Goal: Task Accomplishment & Management: Use online tool/utility

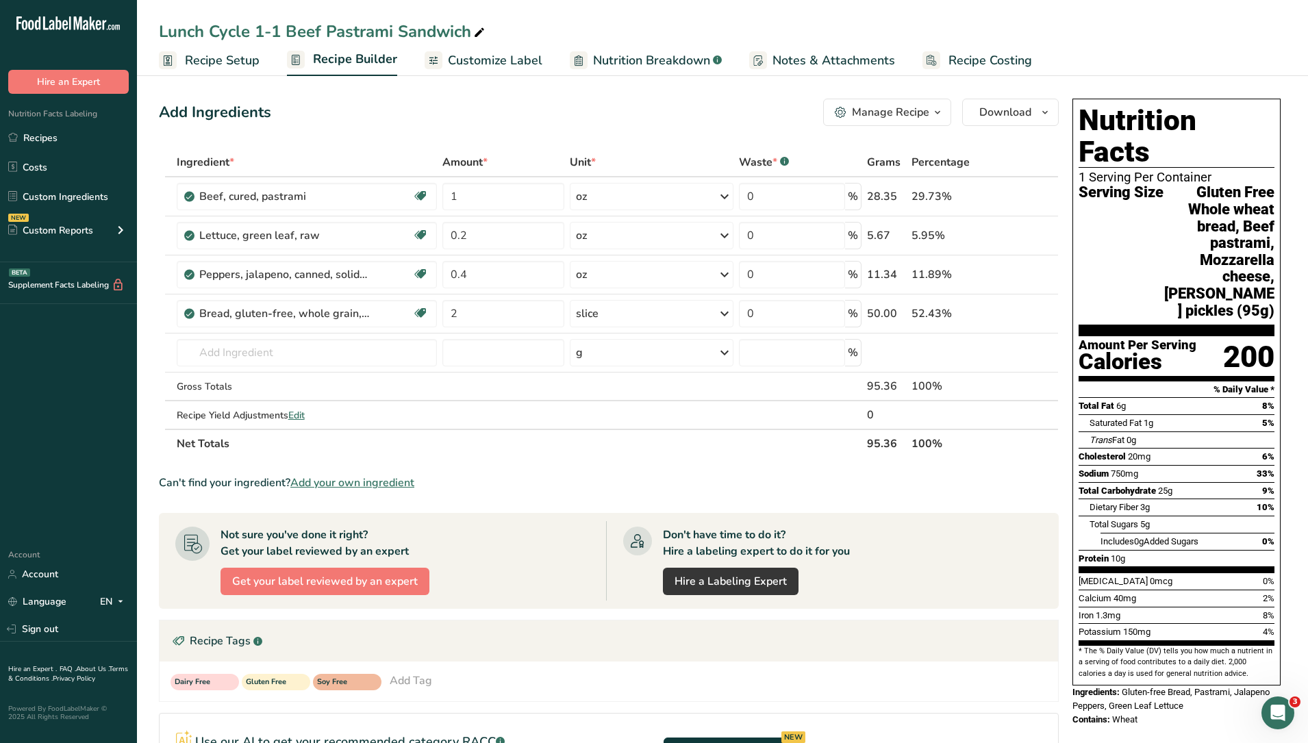
click at [38, 143] on div "New Features" at bounding box center [654, 371] width 1308 height 743
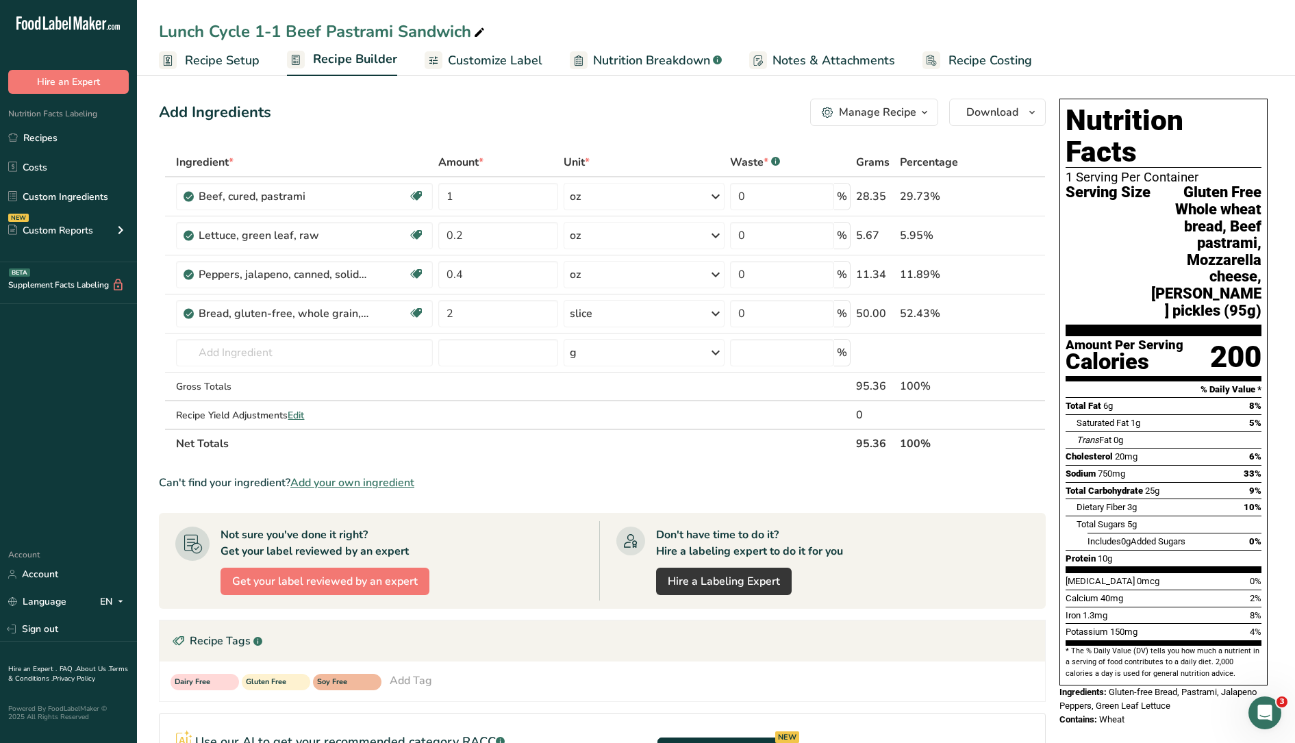
click at [37, 140] on link "Recipes" at bounding box center [68, 138] width 137 height 26
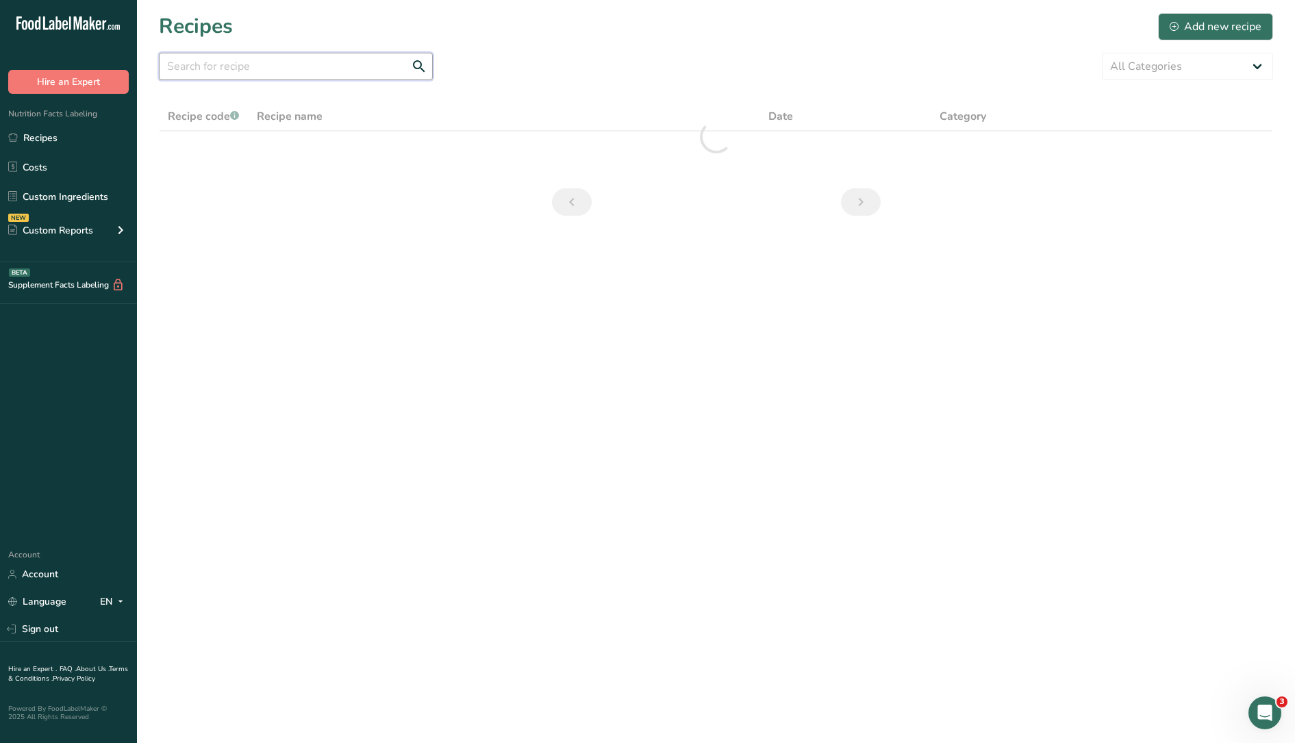
click at [212, 74] on input "text" at bounding box center [296, 66] width 274 height 27
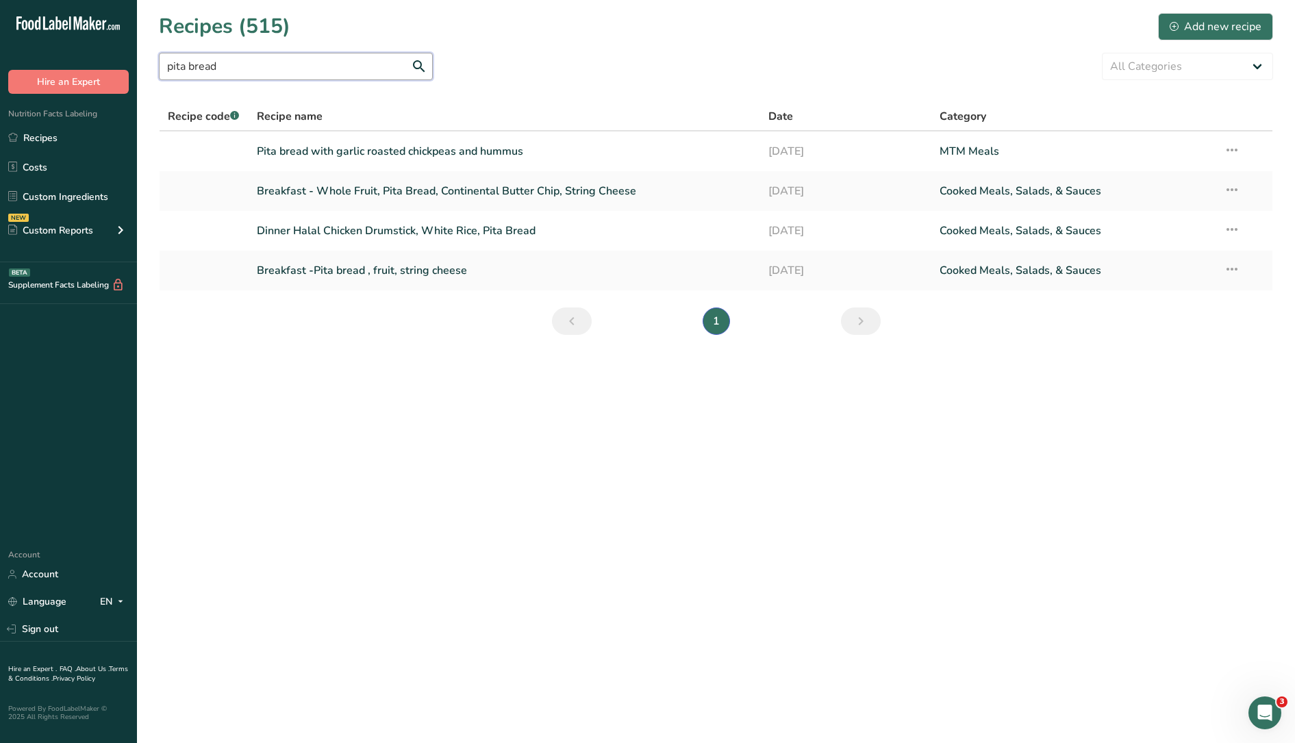
drag, startPoint x: 233, startPoint y: 62, endPoint x: 129, endPoint y: 55, distance: 103.6
click at [129, 55] on div ".a-20{fill:#fff;} Hire an Expert Nutrition Facts Labeling Recipes Costs Custom …" at bounding box center [647, 371] width 1295 height 743
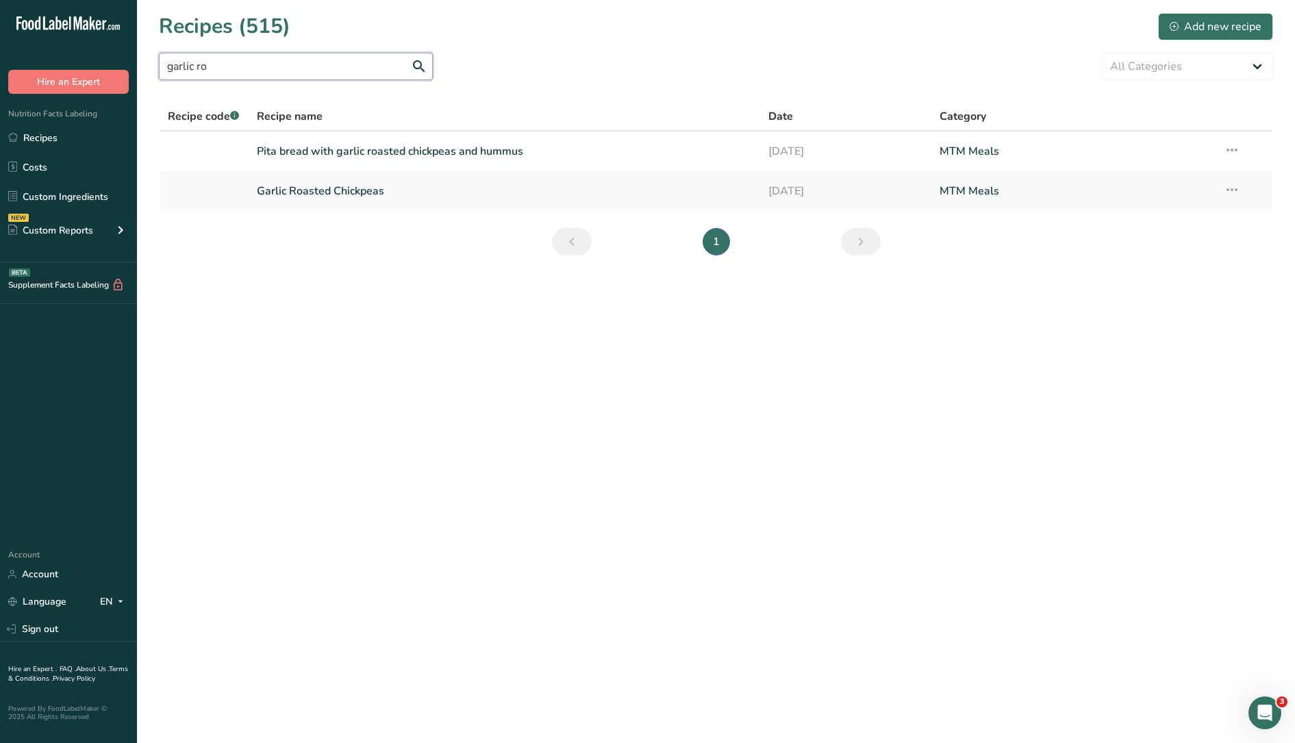
type input "garlic ro"
click at [381, 186] on link "Garlic Roasted Chickpeas" at bounding box center [505, 191] width 496 height 29
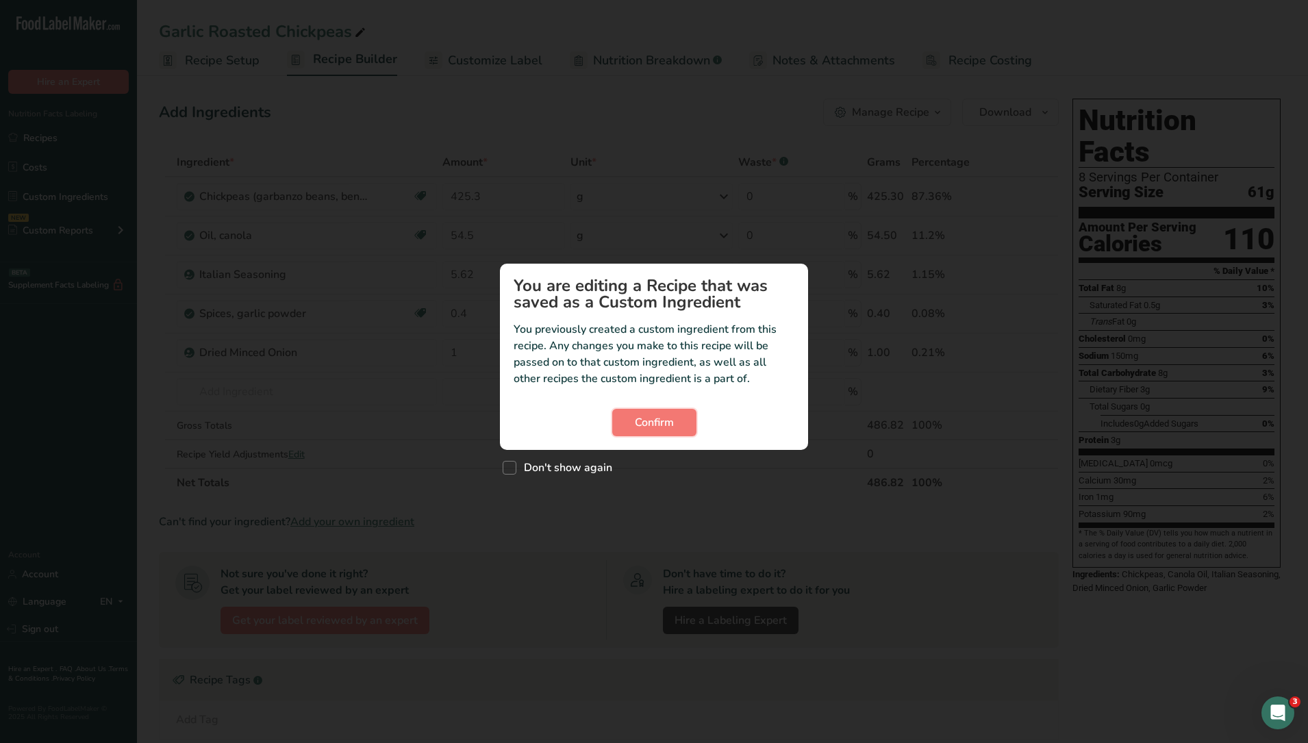
click at [673, 425] on span "Confirm" at bounding box center [654, 422] width 39 height 16
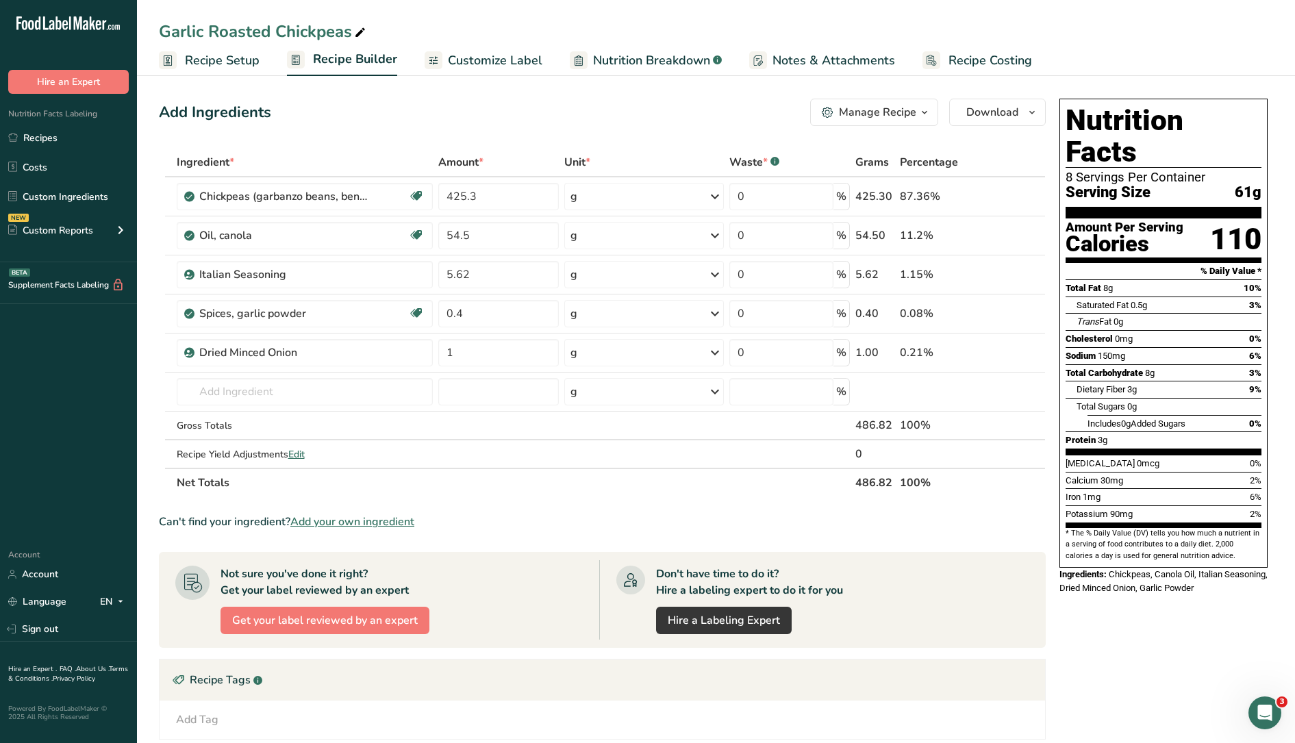
click at [493, 56] on span "Customize Label" at bounding box center [495, 60] width 95 height 18
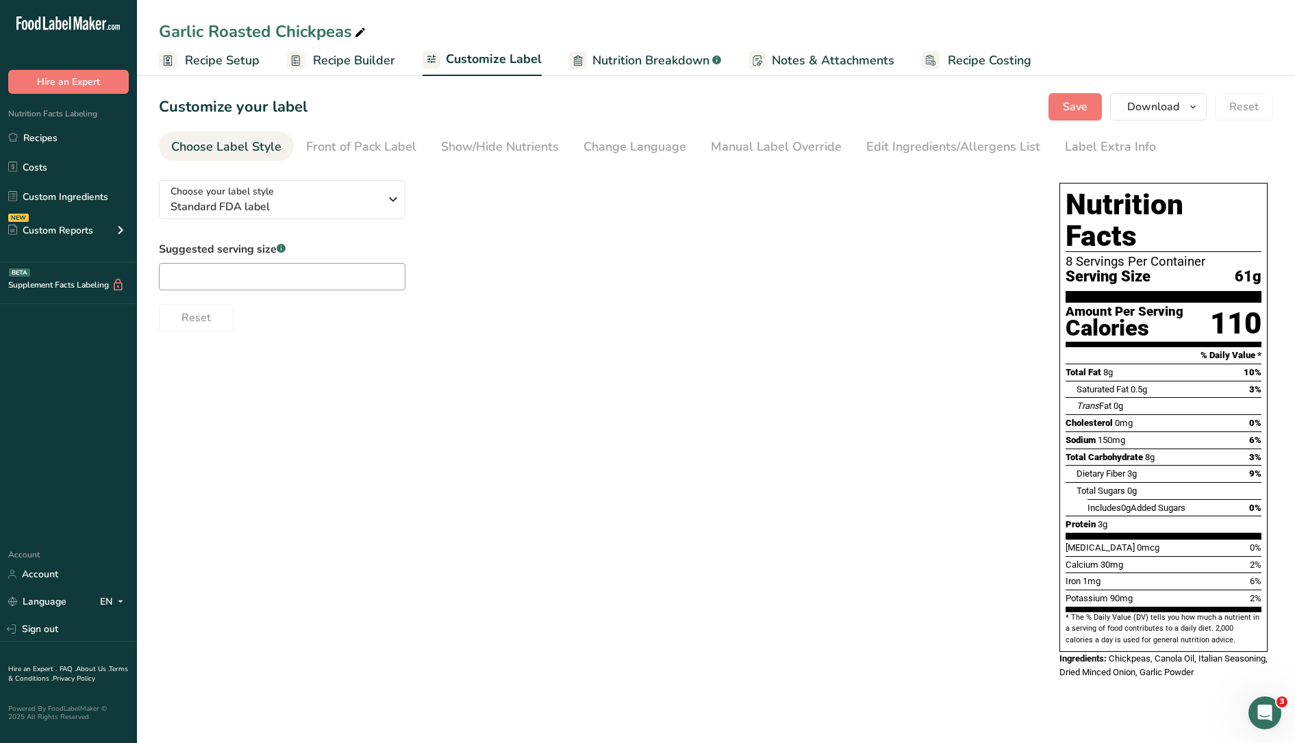
click at [828, 58] on span "Notes & Attachments" at bounding box center [833, 60] width 123 height 18
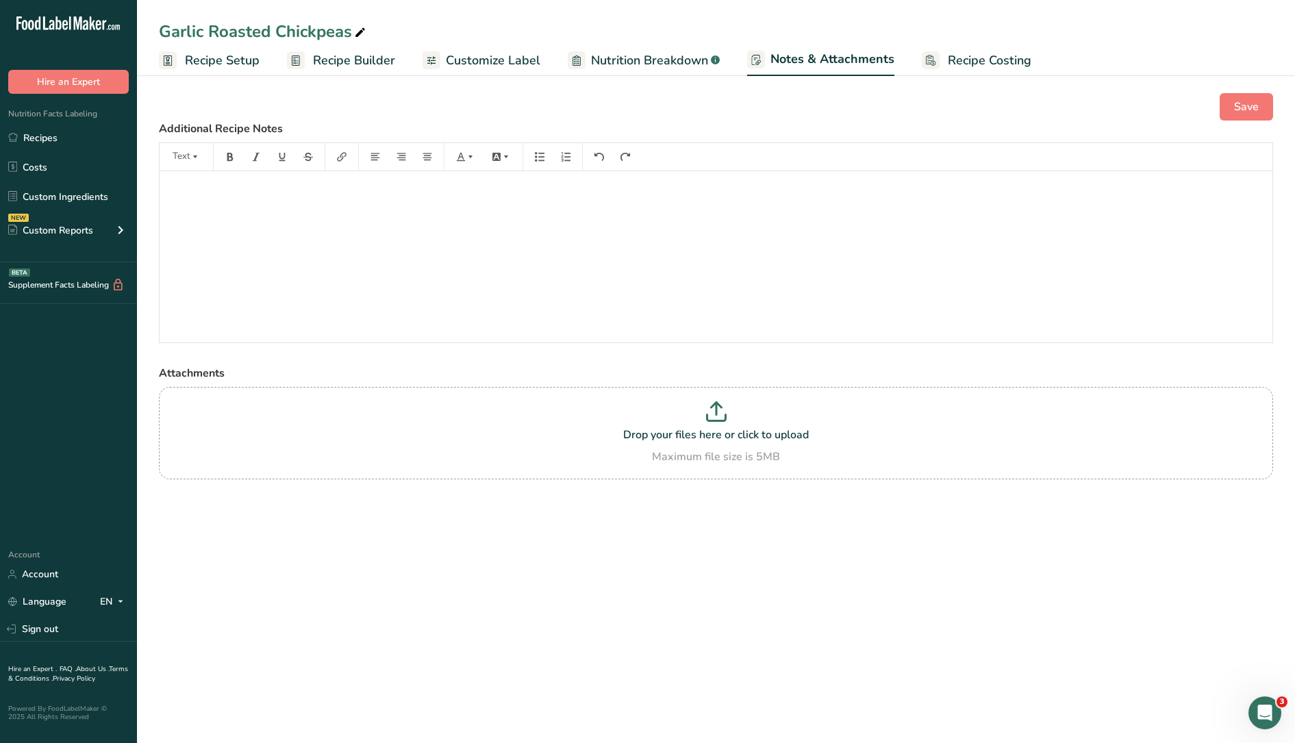
click at [948, 51] on span "Recipe Costing" at bounding box center [990, 60] width 84 height 18
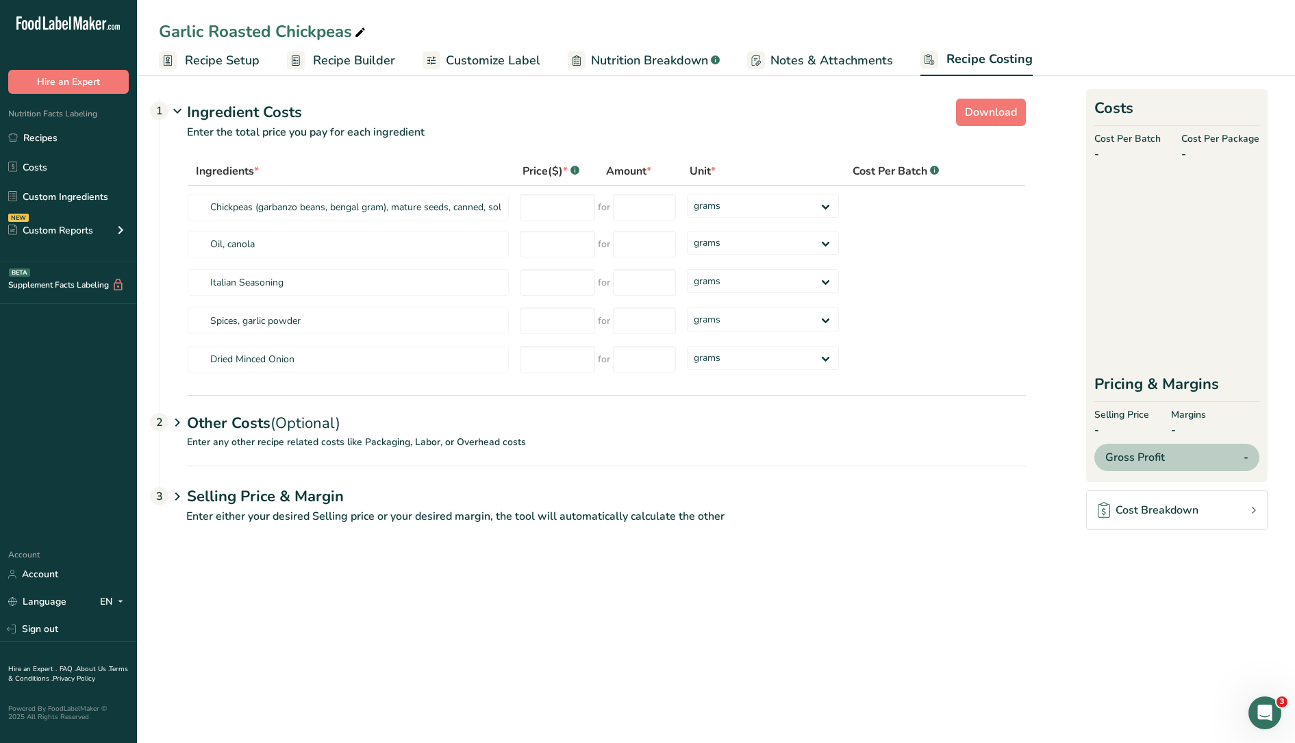
click at [366, 55] on span "Recipe Builder" at bounding box center [354, 60] width 82 height 18
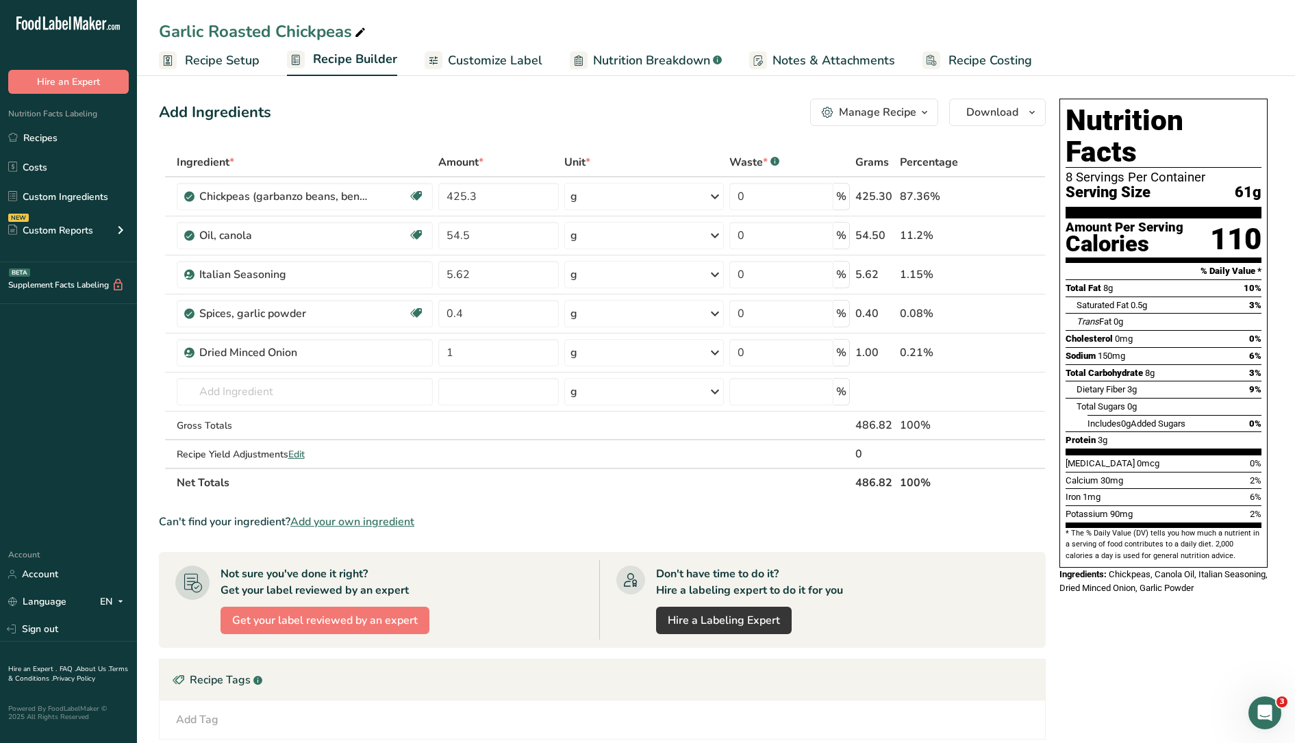
click at [639, 62] on span "Nutrition Breakdown" at bounding box center [651, 60] width 117 height 18
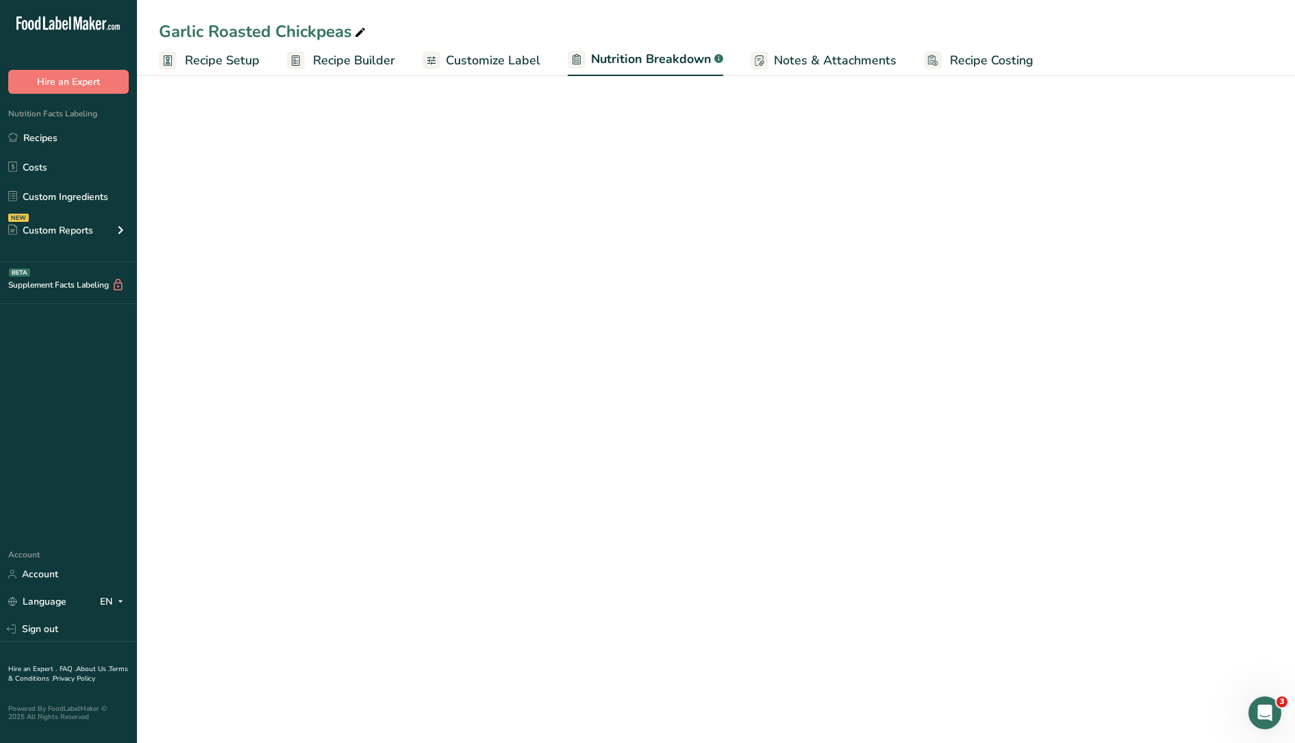
select select "Calories"
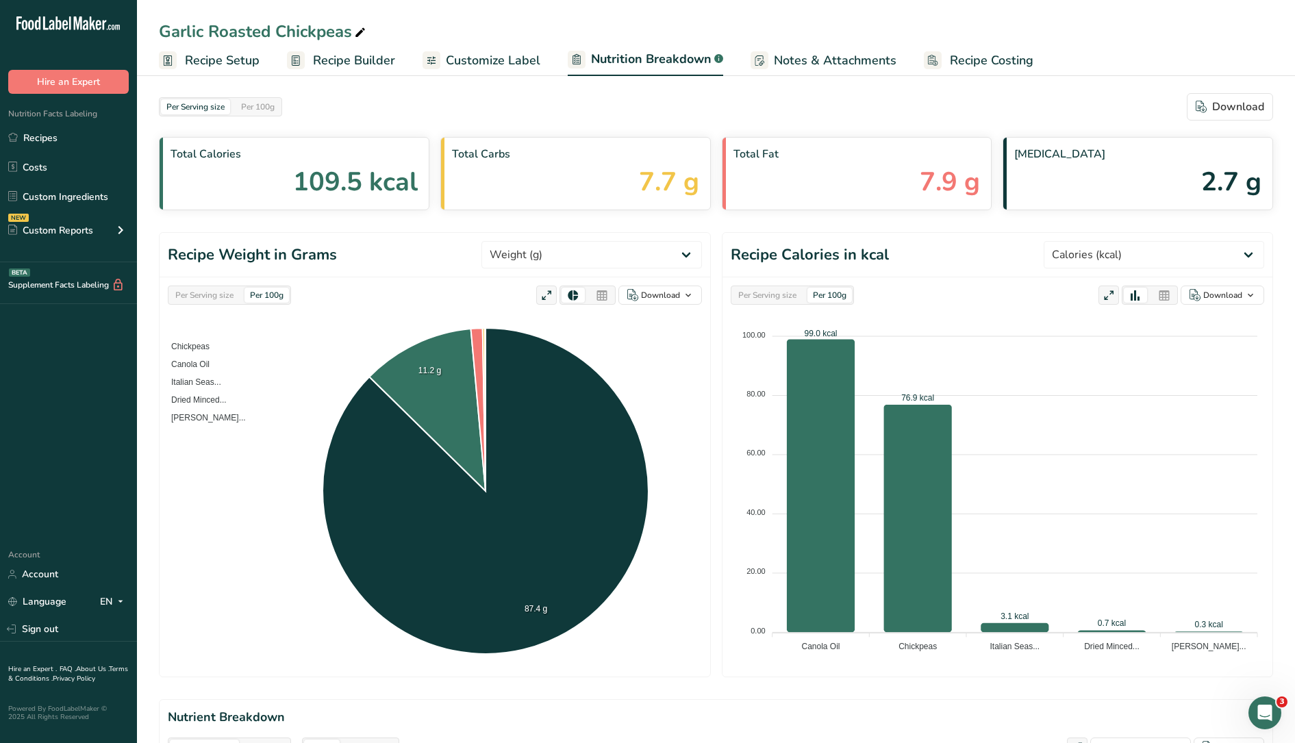
click at [362, 58] on span "Recipe Builder" at bounding box center [354, 60] width 82 height 18
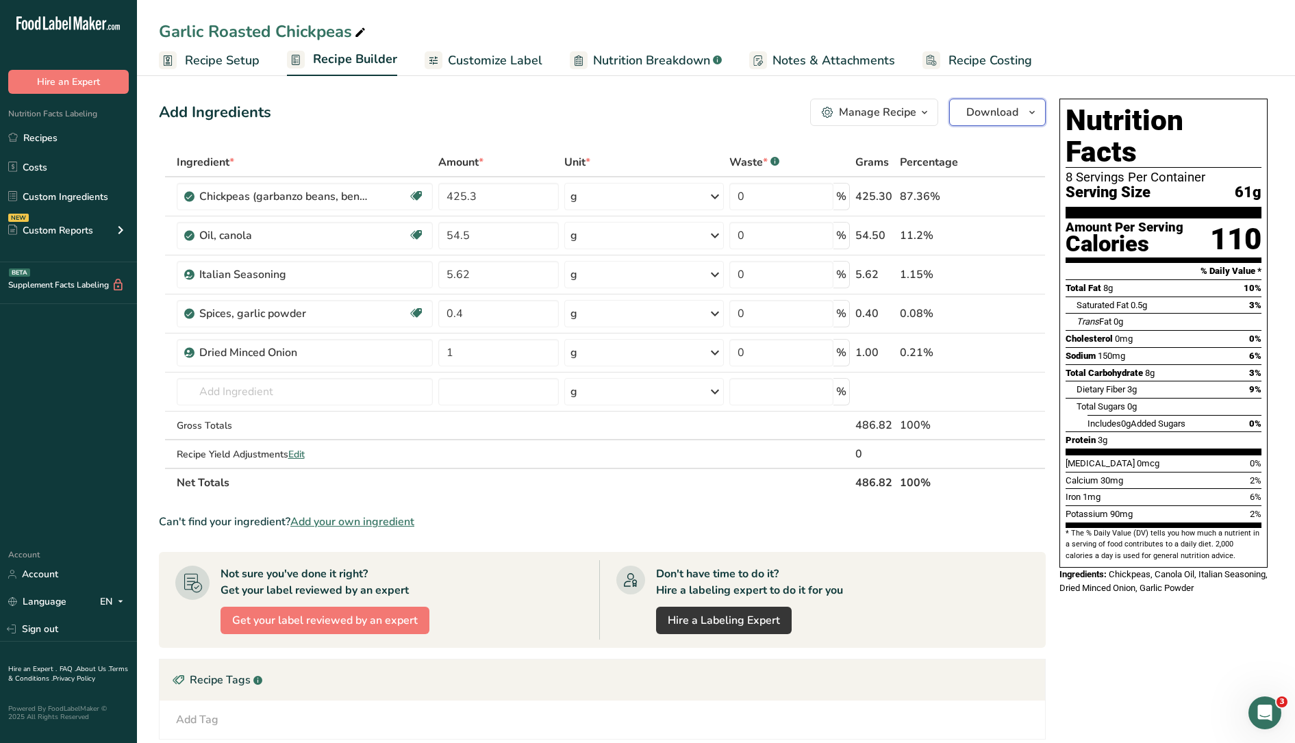
click at [998, 105] on span "Download" at bounding box center [993, 112] width 52 height 16
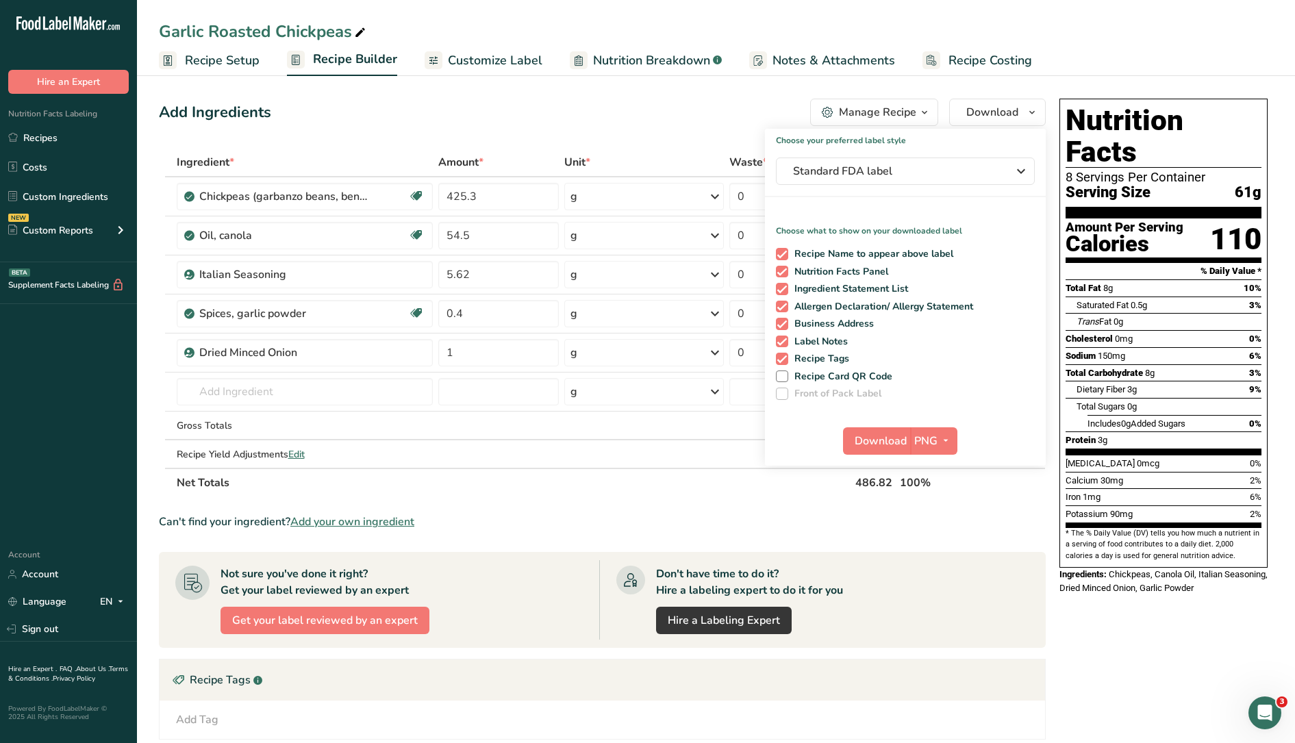
click at [884, 108] on div "Manage Recipe" at bounding box center [877, 112] width 77 height 16
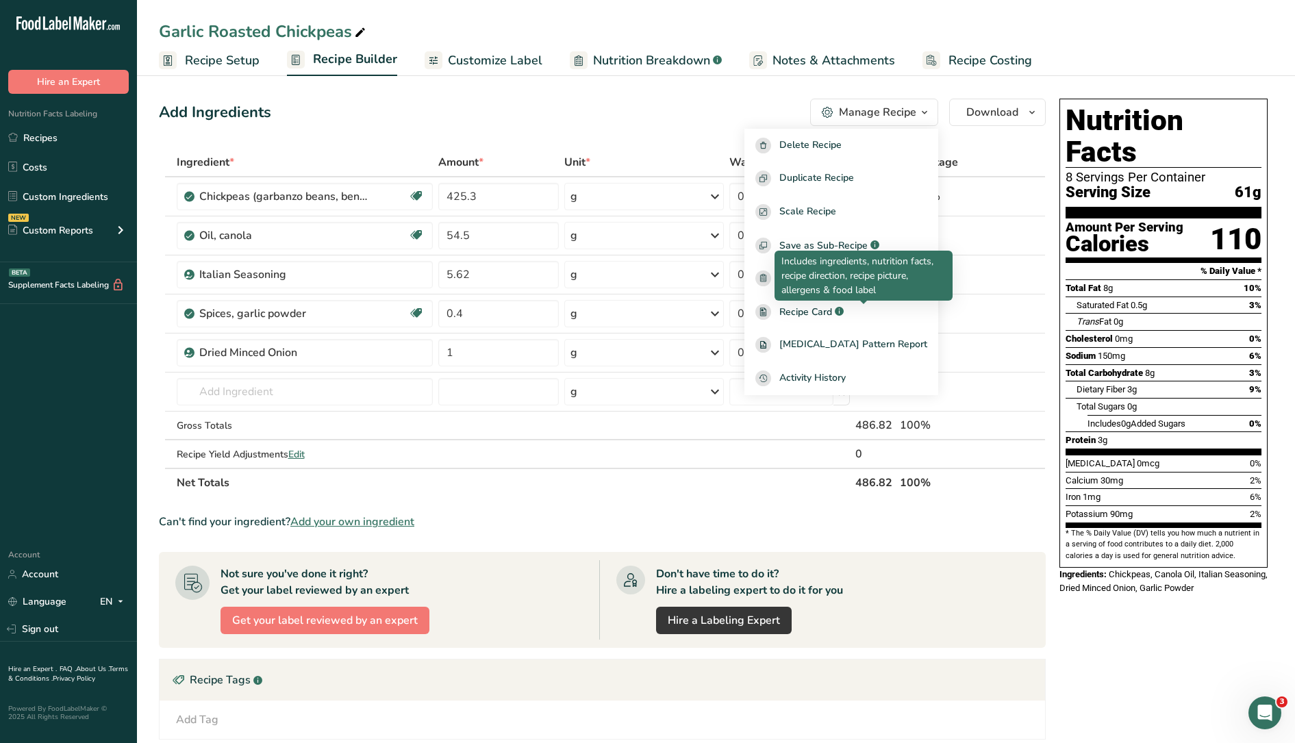
click at [844, 309] on icon ".a-a{fill:#347362;}.b-a{fill:#fff;}" at bounding box center [839, 311] width 9 height 9
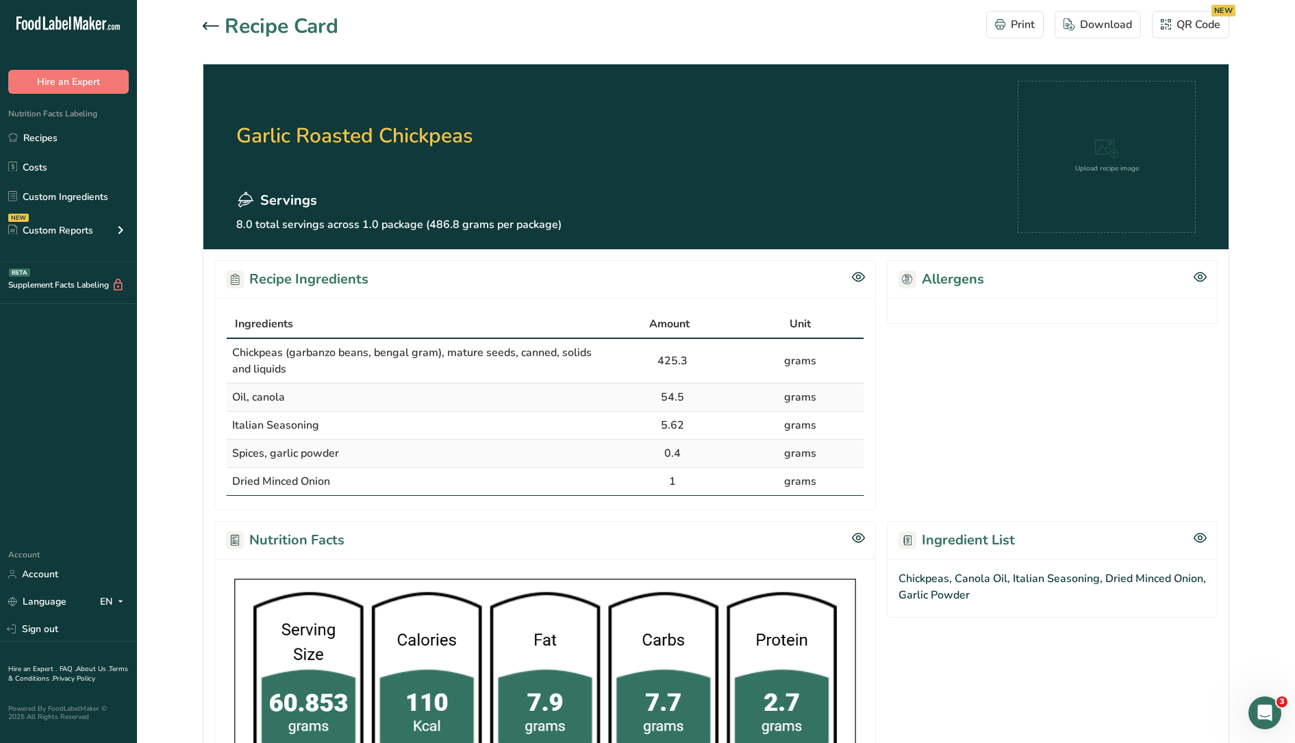
click at [203, 25] on icon at bounding box center [211, 26] width 16 height 8
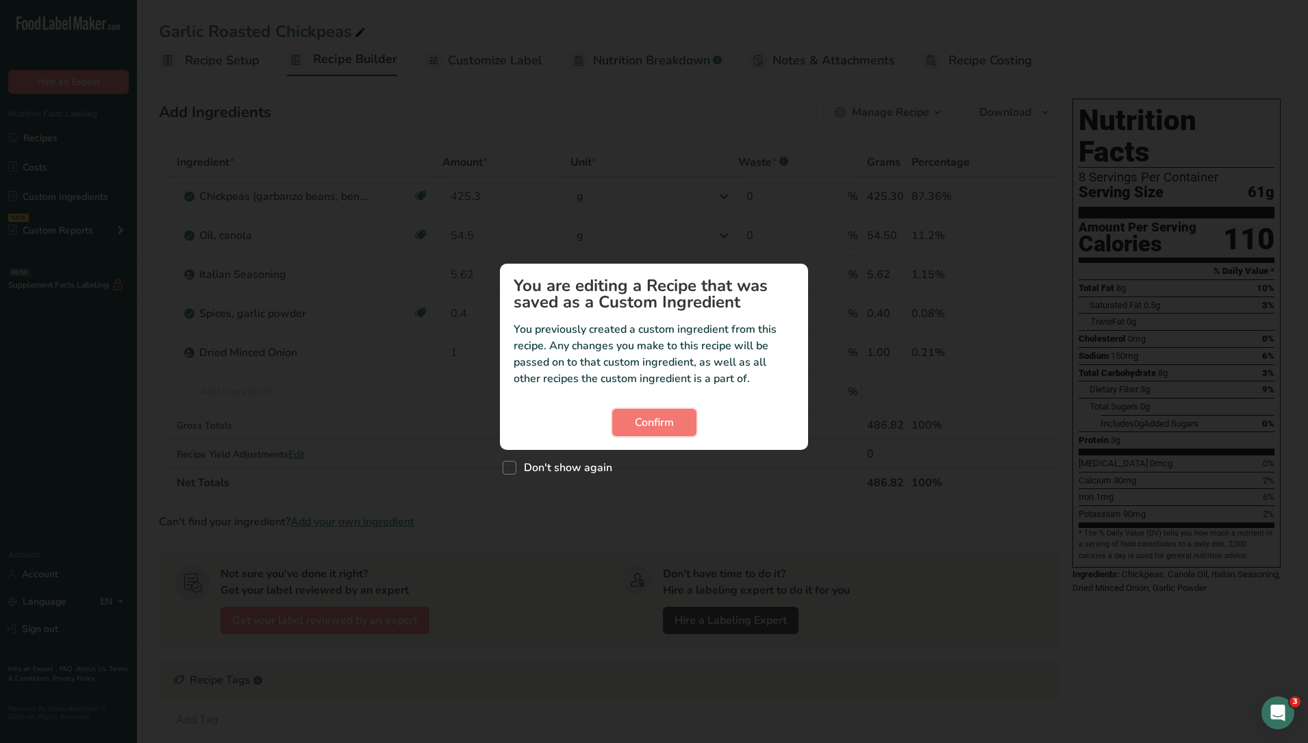
click at [691, 418] on button "Confirm" at bounding box center [654, 422] width 84 height 27
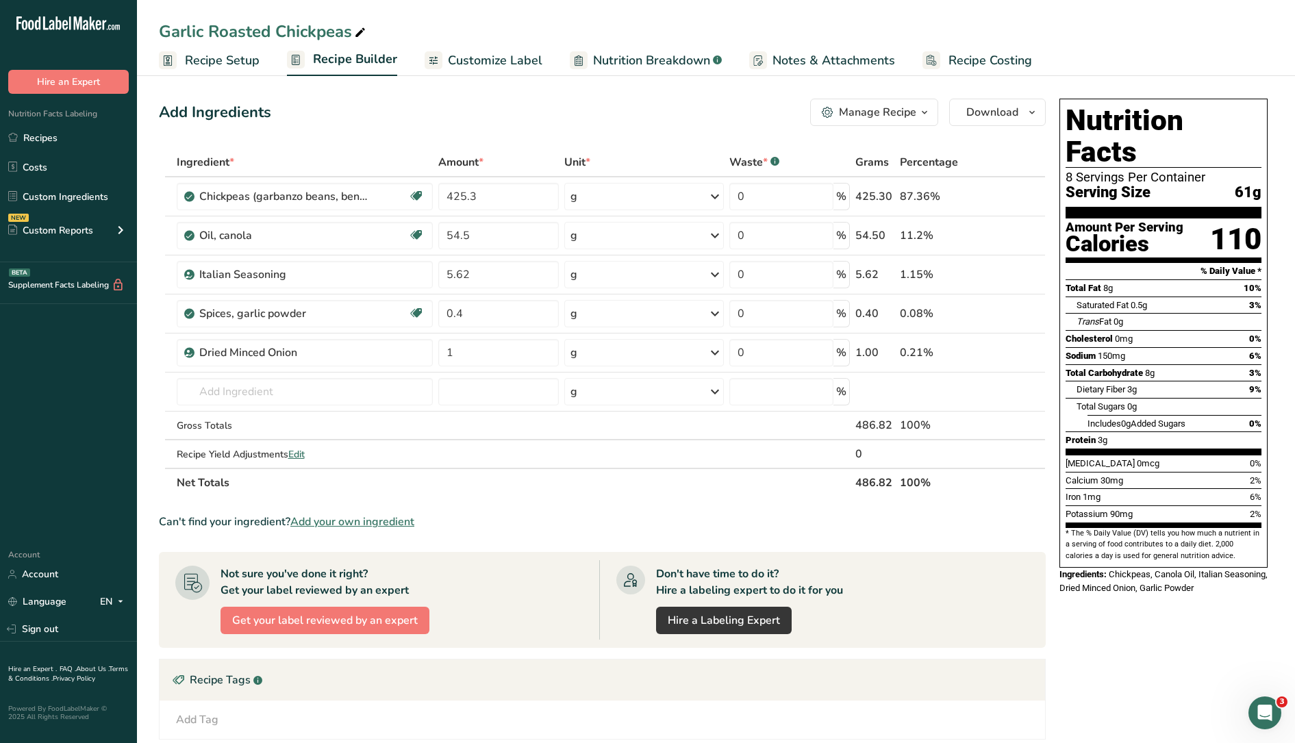
click at [36, 136] on link "Recipes" at bounding box center [68, 138] width 137 height 26
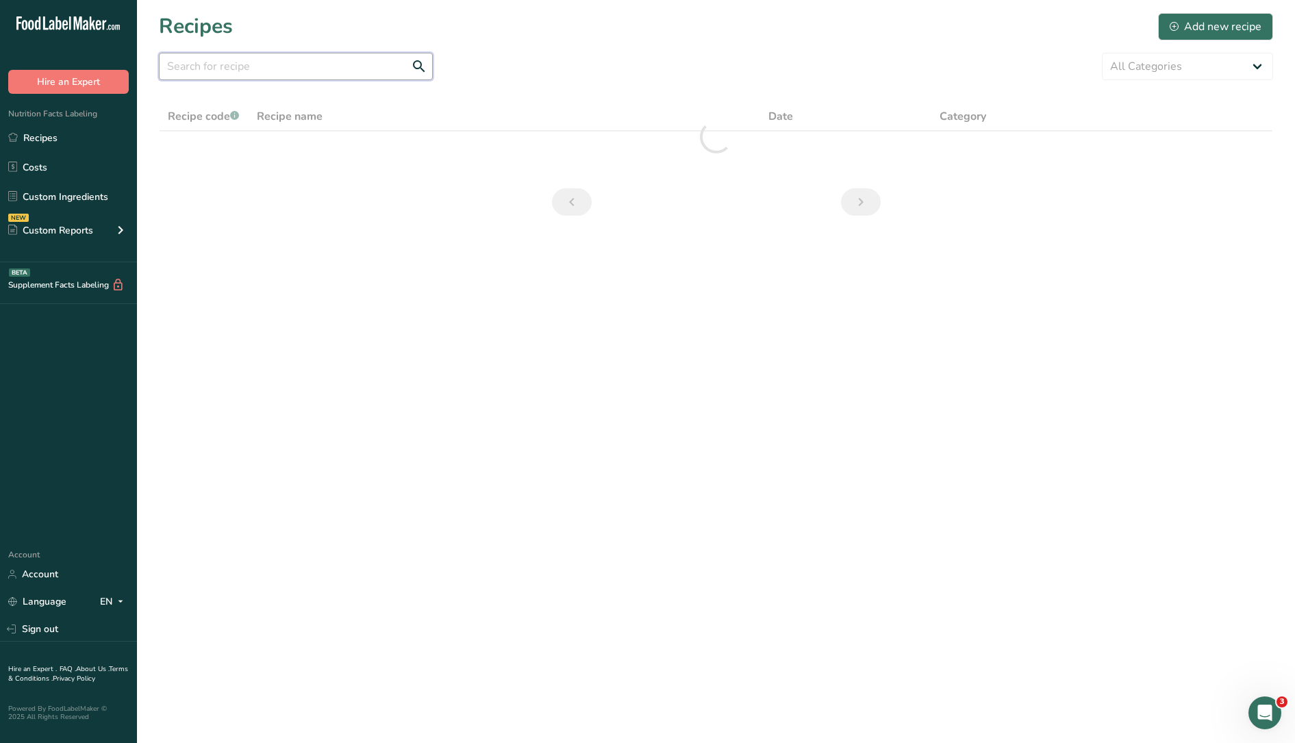
click at [311, 71] on input "text" at bounding box center [296, 66] width 274 height 27
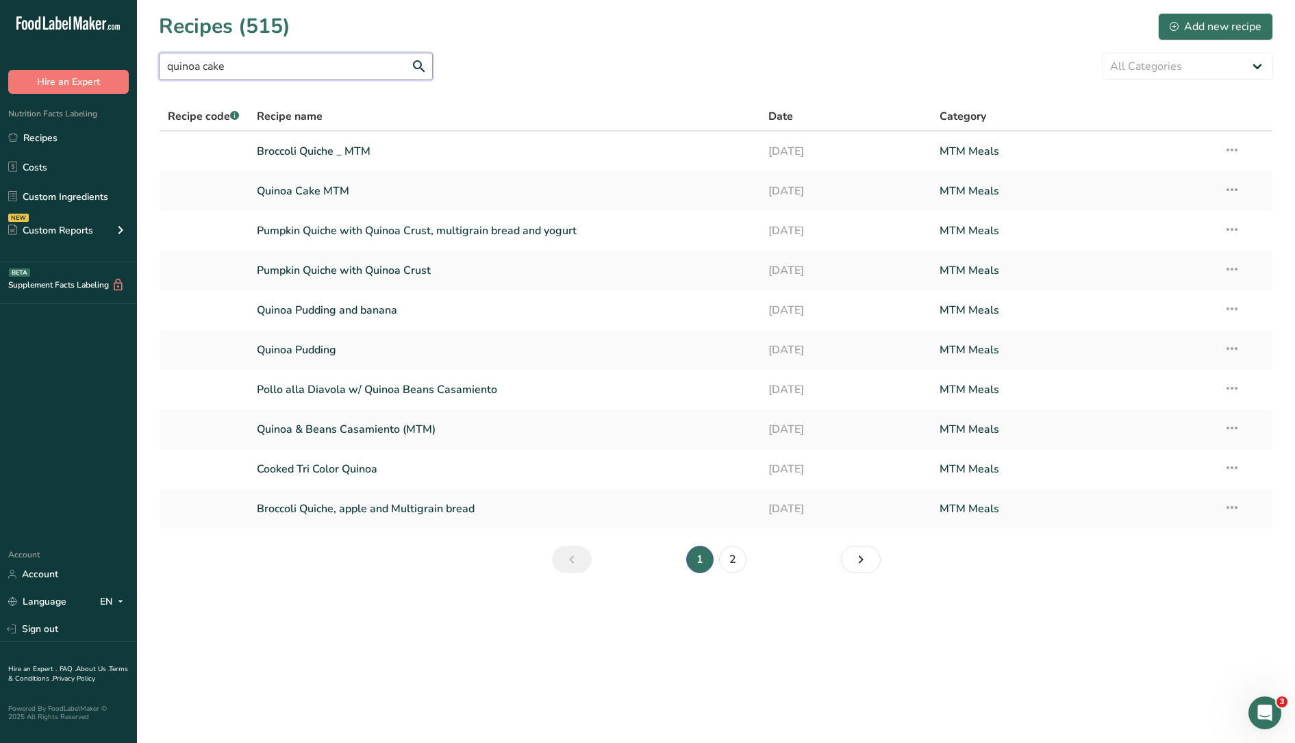
type input "quinoa cake"
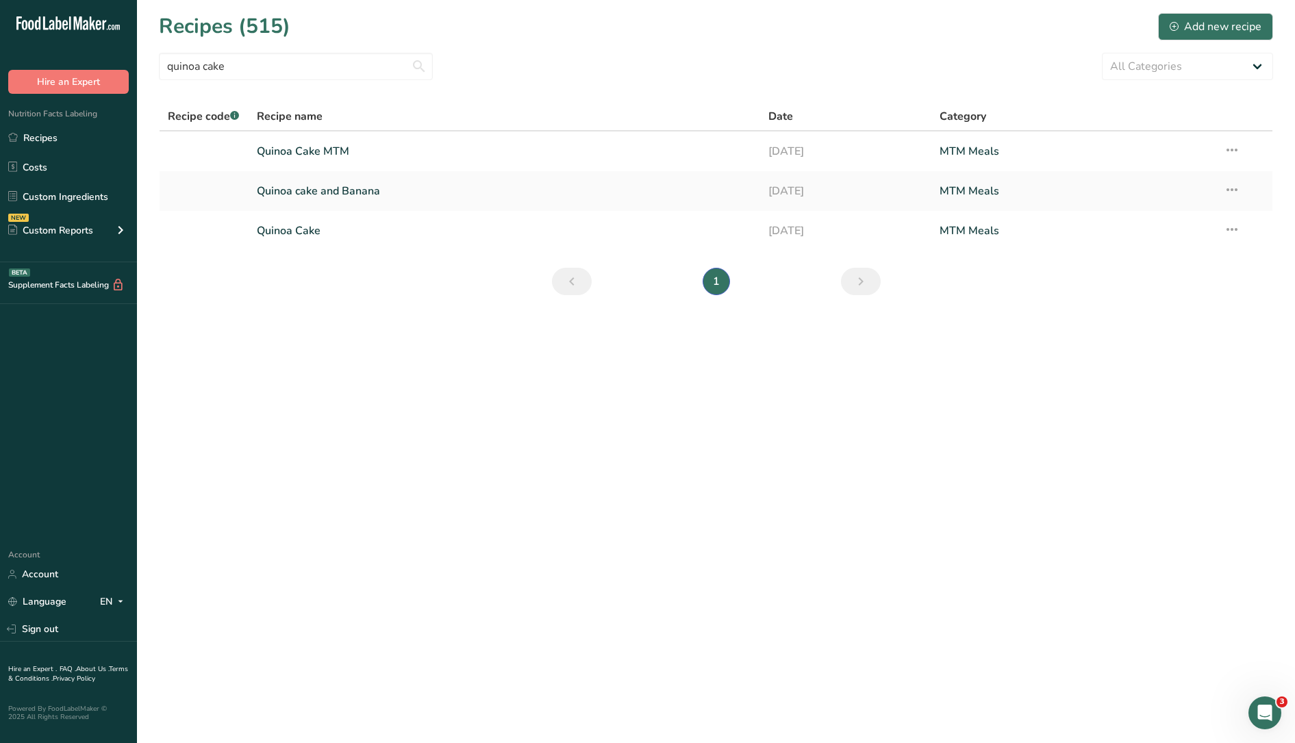
click at [306, 146] on link "Quinoa Cake MTM" at bounding box center [505, 151] width 496 height 29
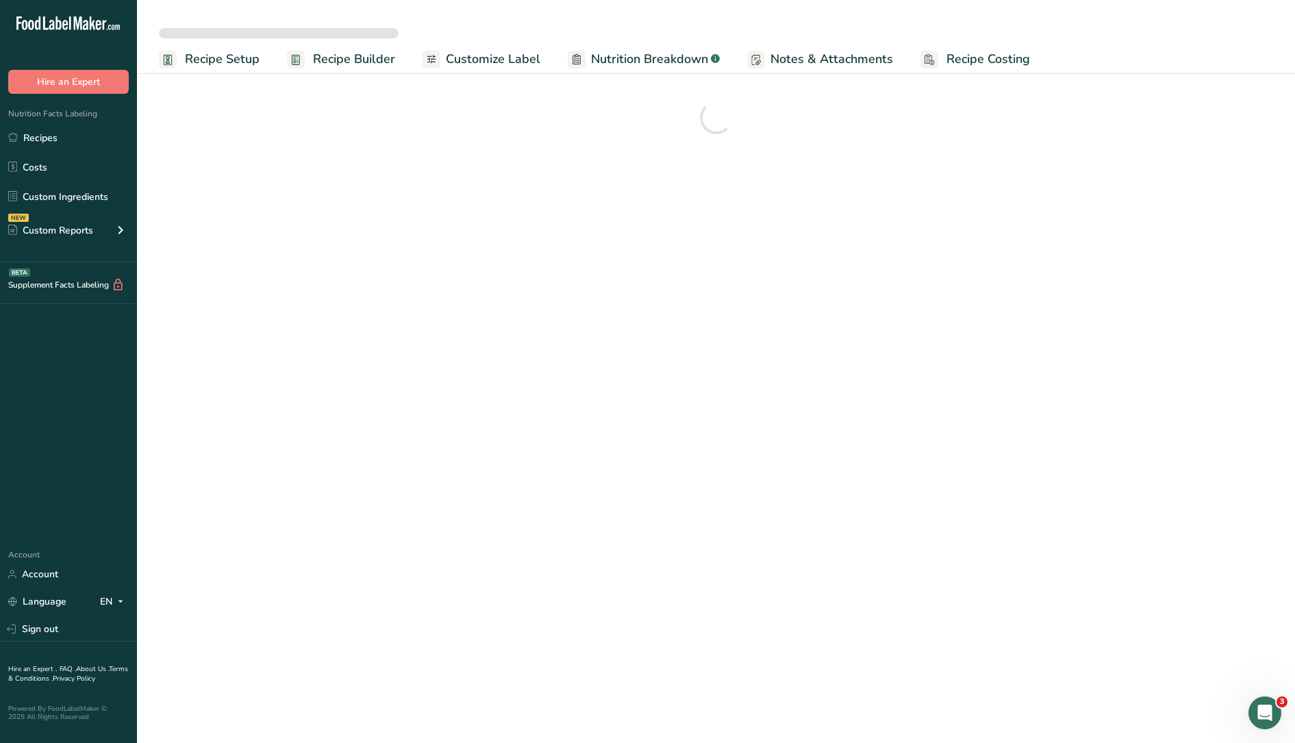
click at [306, 146] on section at bounding box center [716, 117] width 1158 height 93
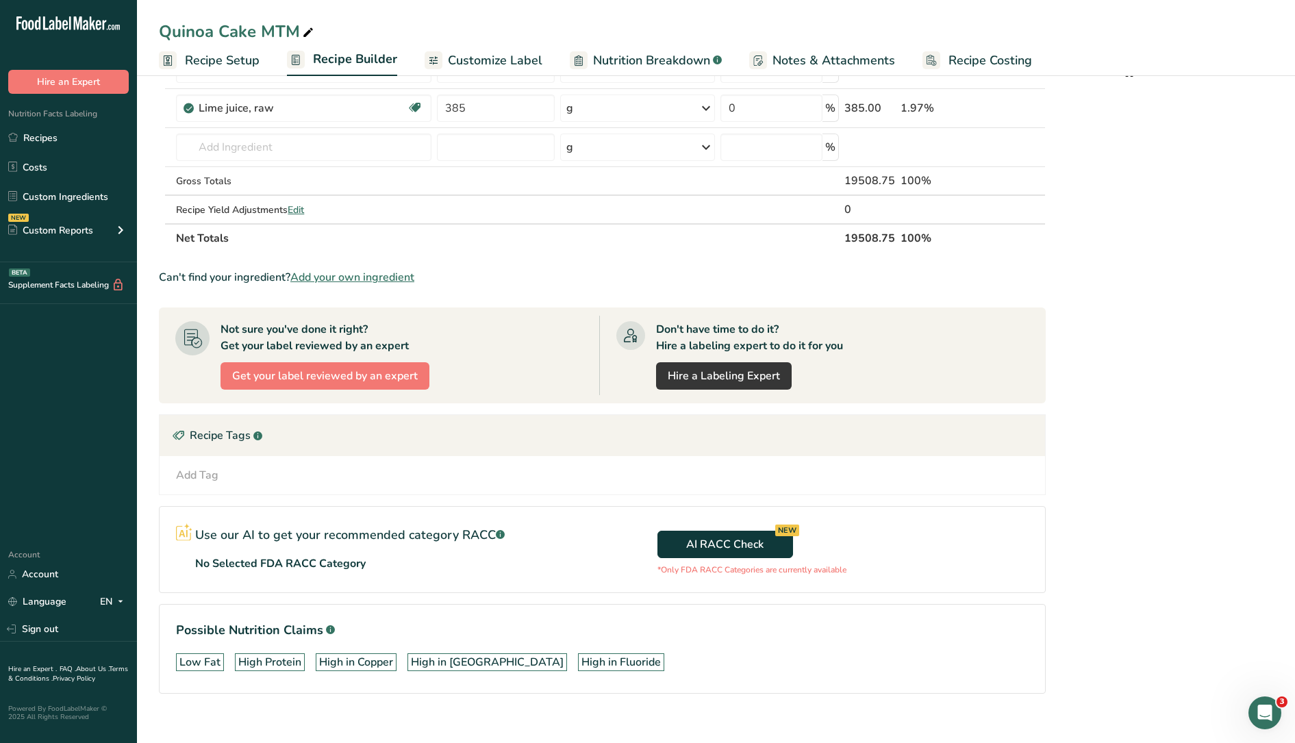
scroll to position [573, 0]
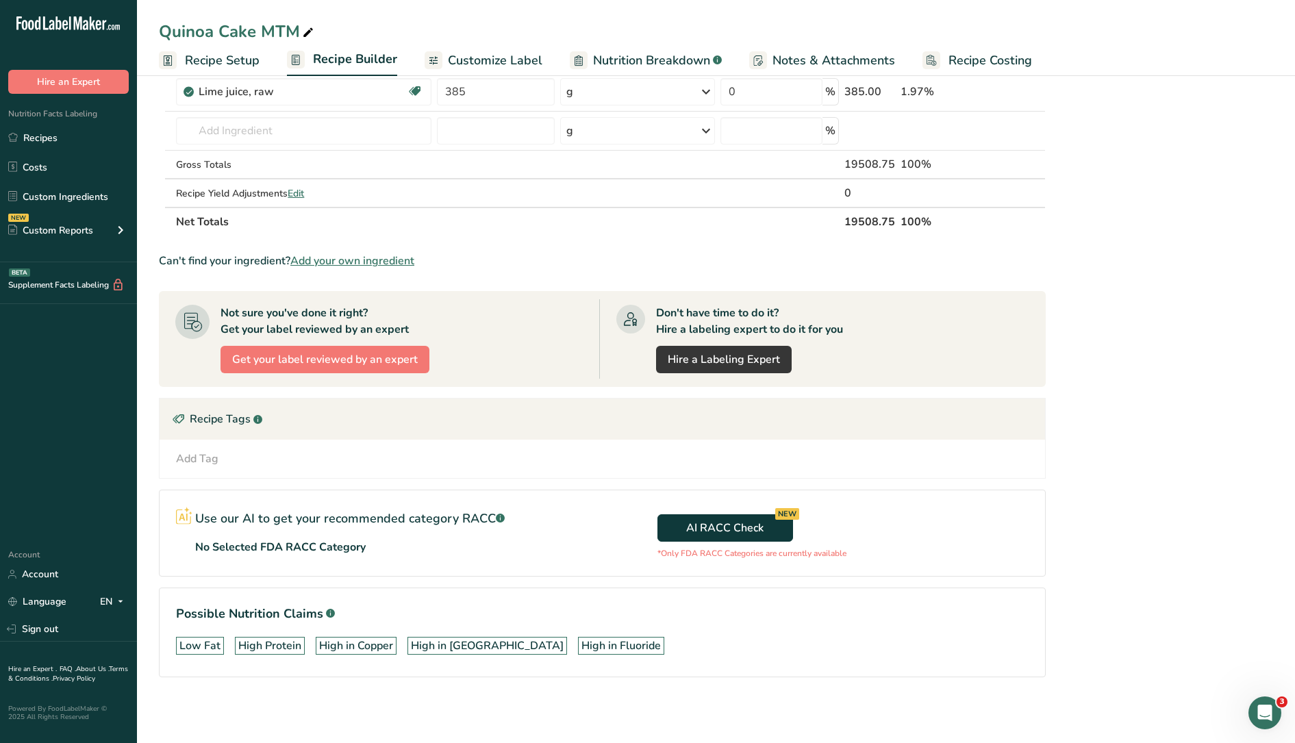
click at [822, 292] on section "Not sure you've done it right? Get your label reviewed by an expert Get your la…" at bounding box center [602, 339] width 887 height 96
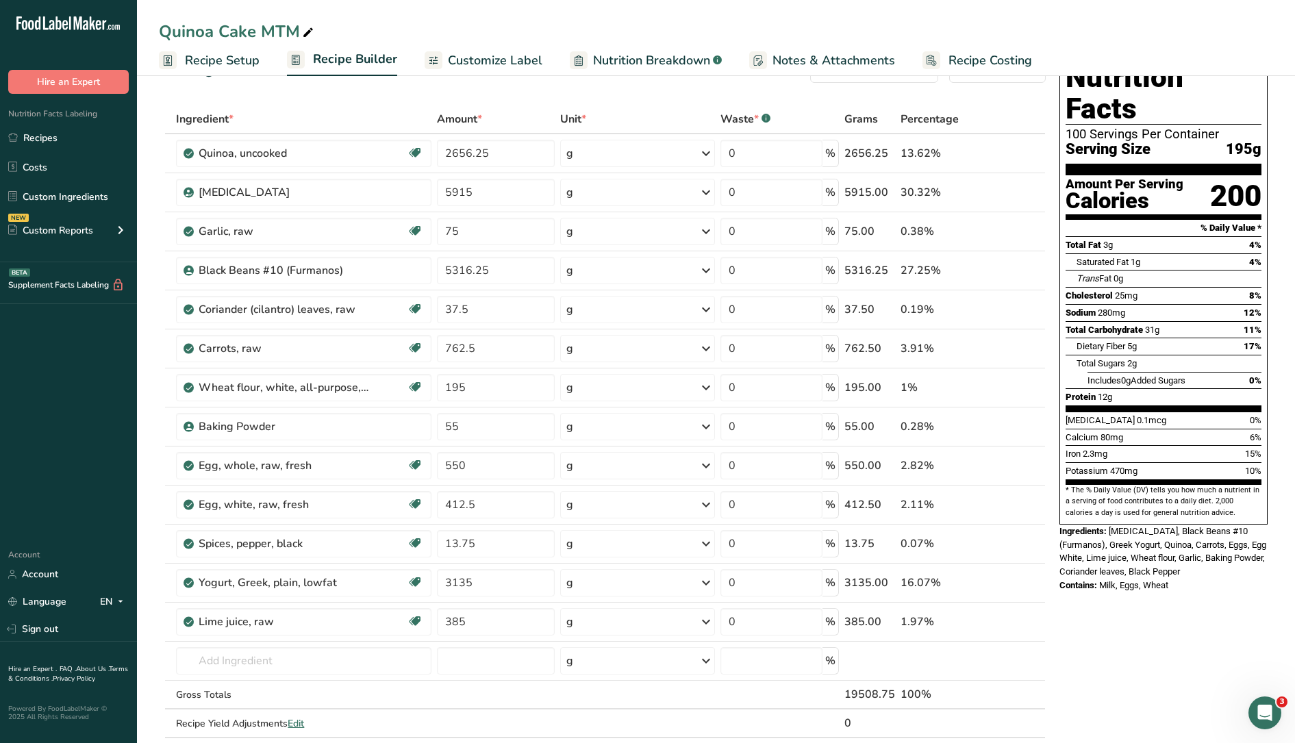
scroll to position [0, 0]
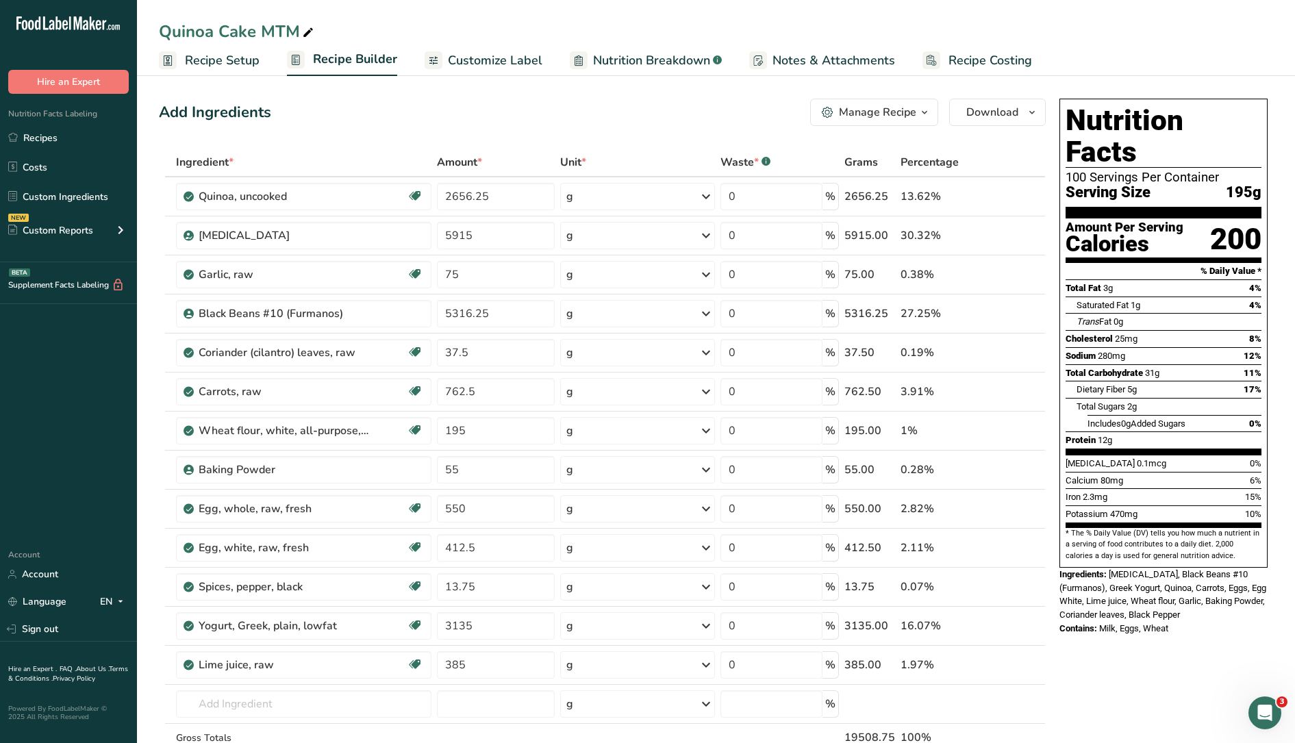
click at [913, 116] on div "Manage Recipe" at bounding box center [877, 112] width 77 height 16
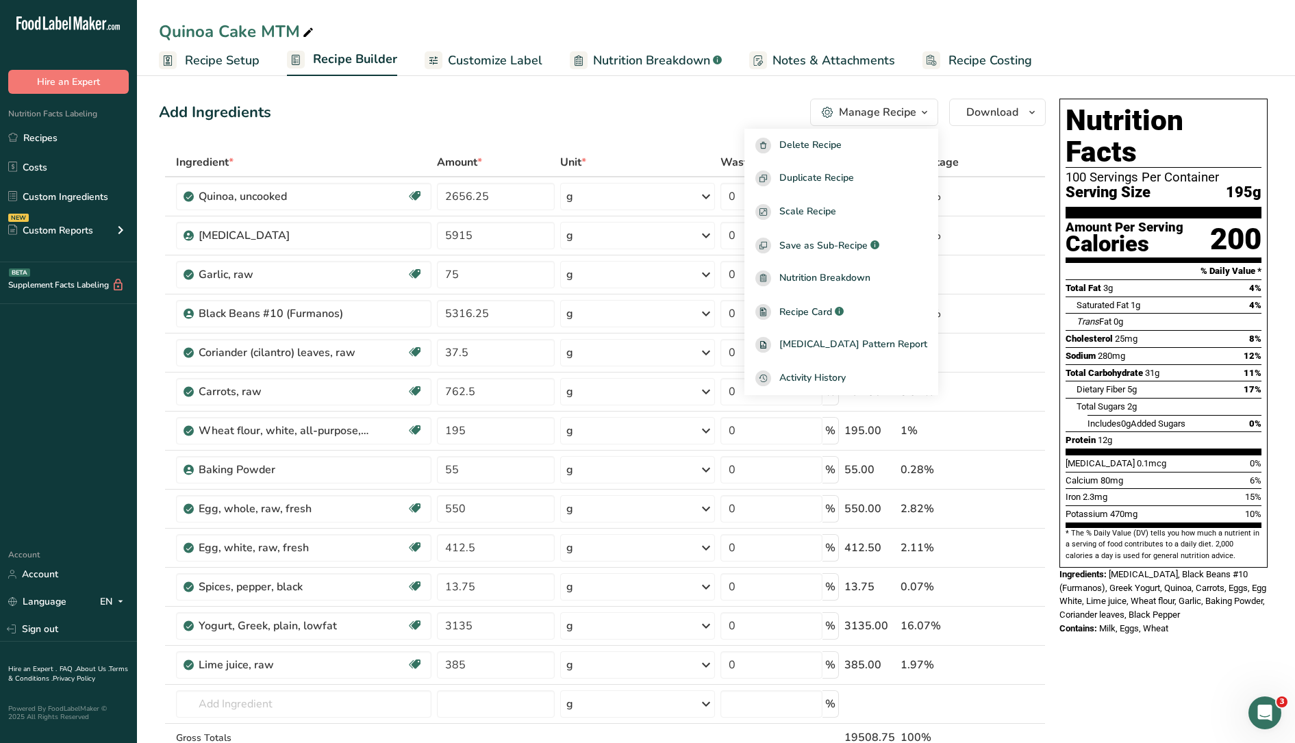
click at [832, 305] on span "Recipe Card" at bounding box center [806, 312] width 53 height 14
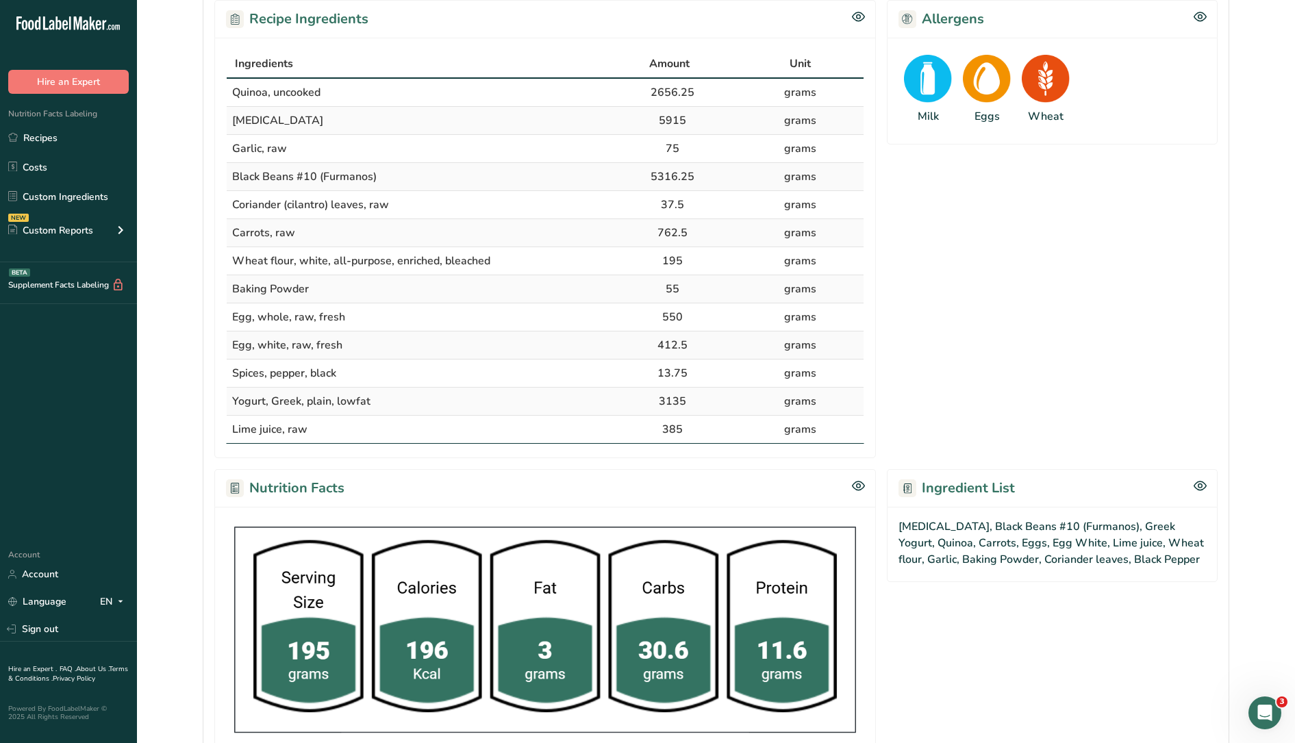
scroll to position [675, 0]
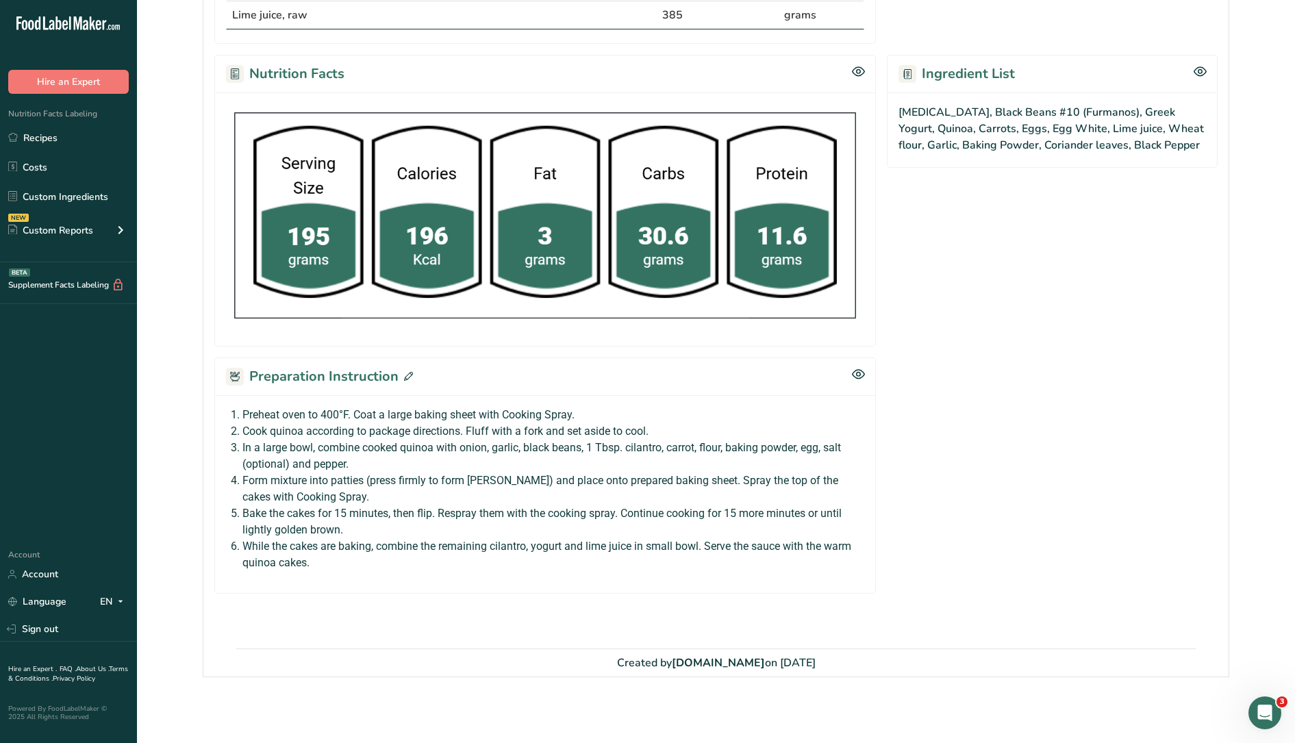
click at [486, 454] on li "In a large bowl, combine cooked quinoa with onion, garlic, black beans, 1 Tbsp.…" at bounding box center [551, 456] width 617 height 33
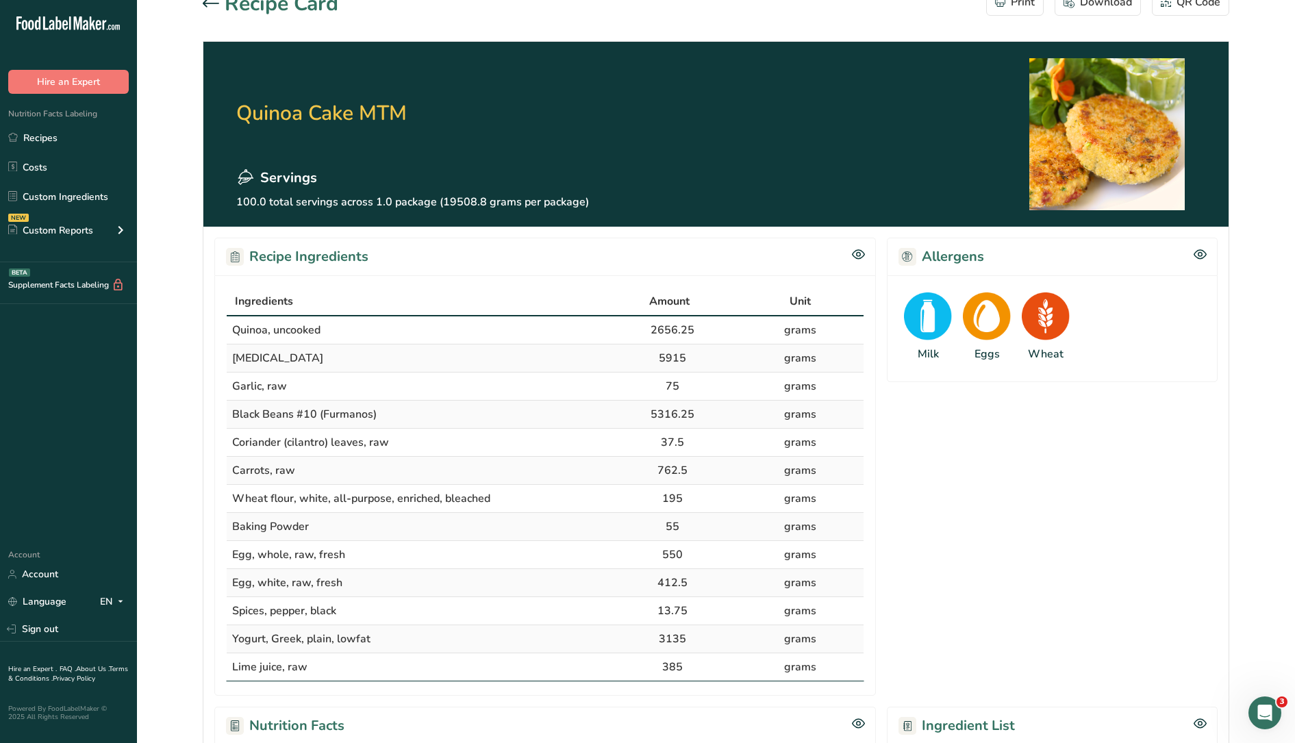
scroll to position [0, 0]
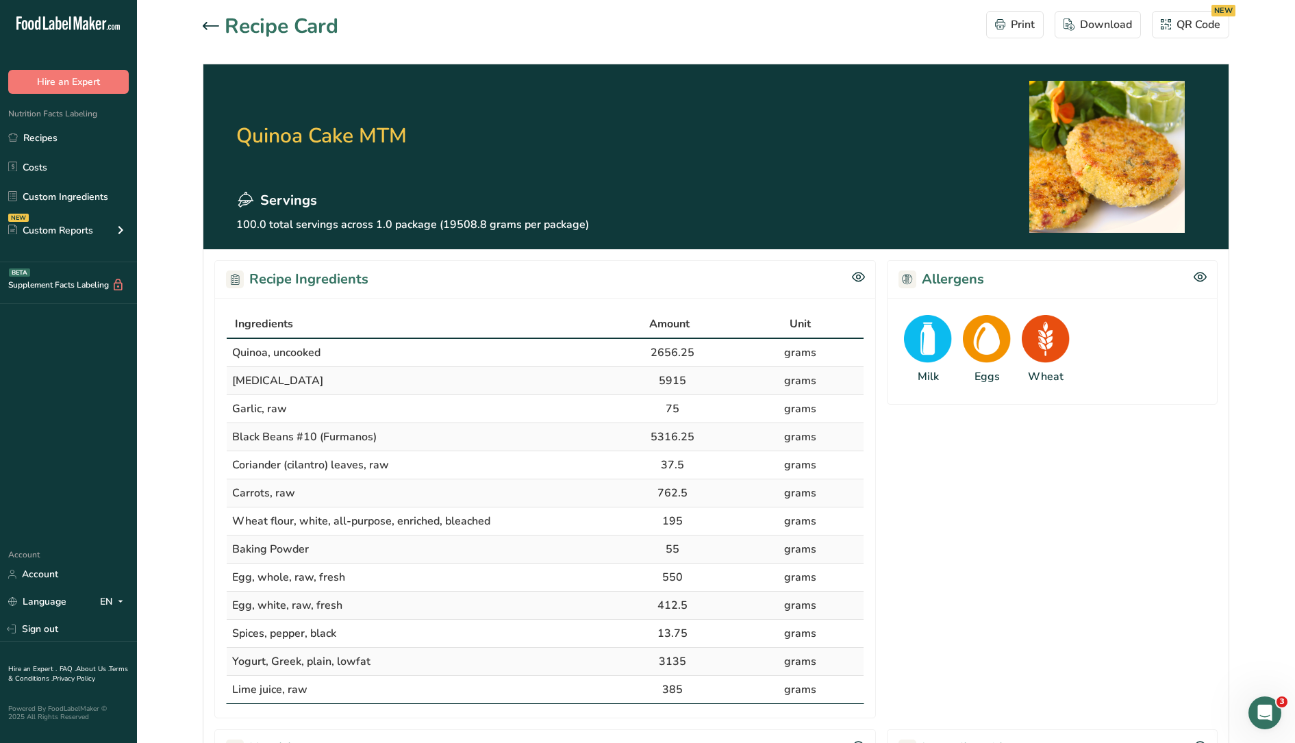
click at [202, 19] on section "Recipe Card Print Download QR Code NEW Quinoa Cake MTM Servings 100.0 total ser…" at bounding box center [716, 687] width 1158 height 1374
click at [205, 23] on icon at bounding box center [211, 26] width 16 height 8
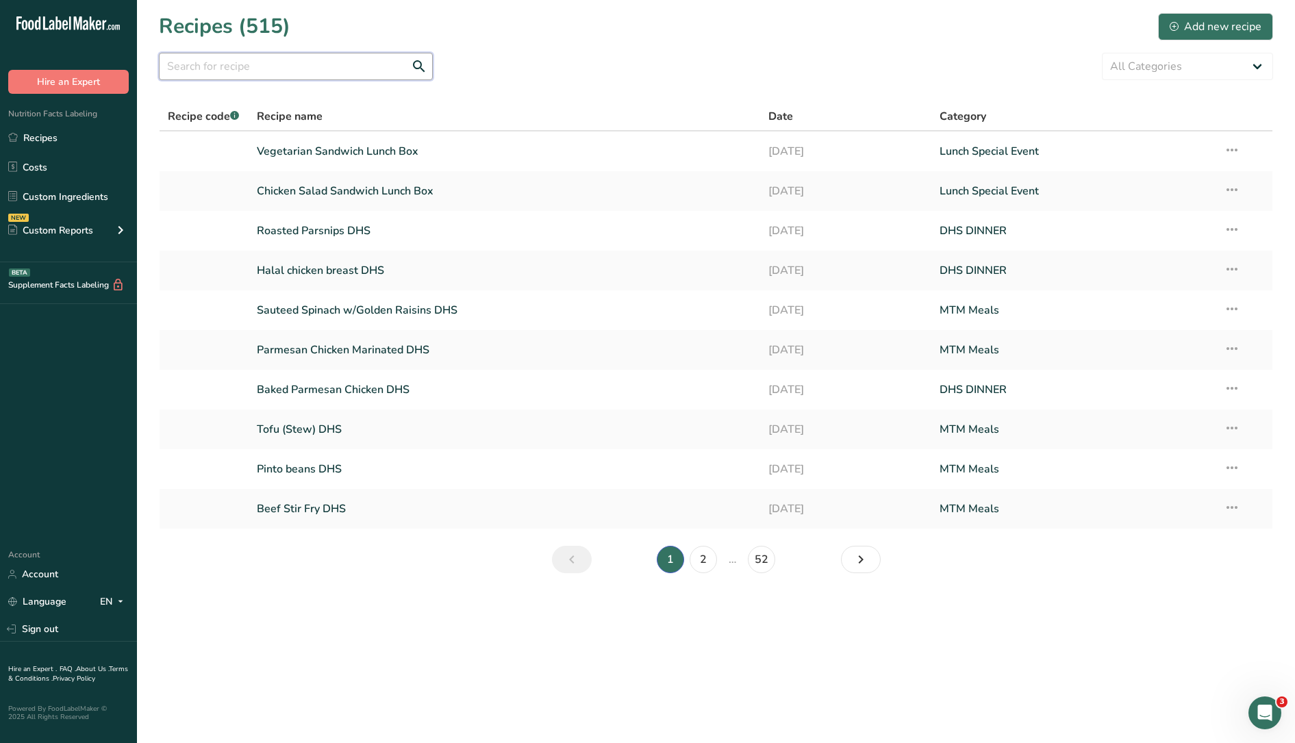
click at [303, 64] on input "text" at bounding box center [296, 66] width 274 height 27
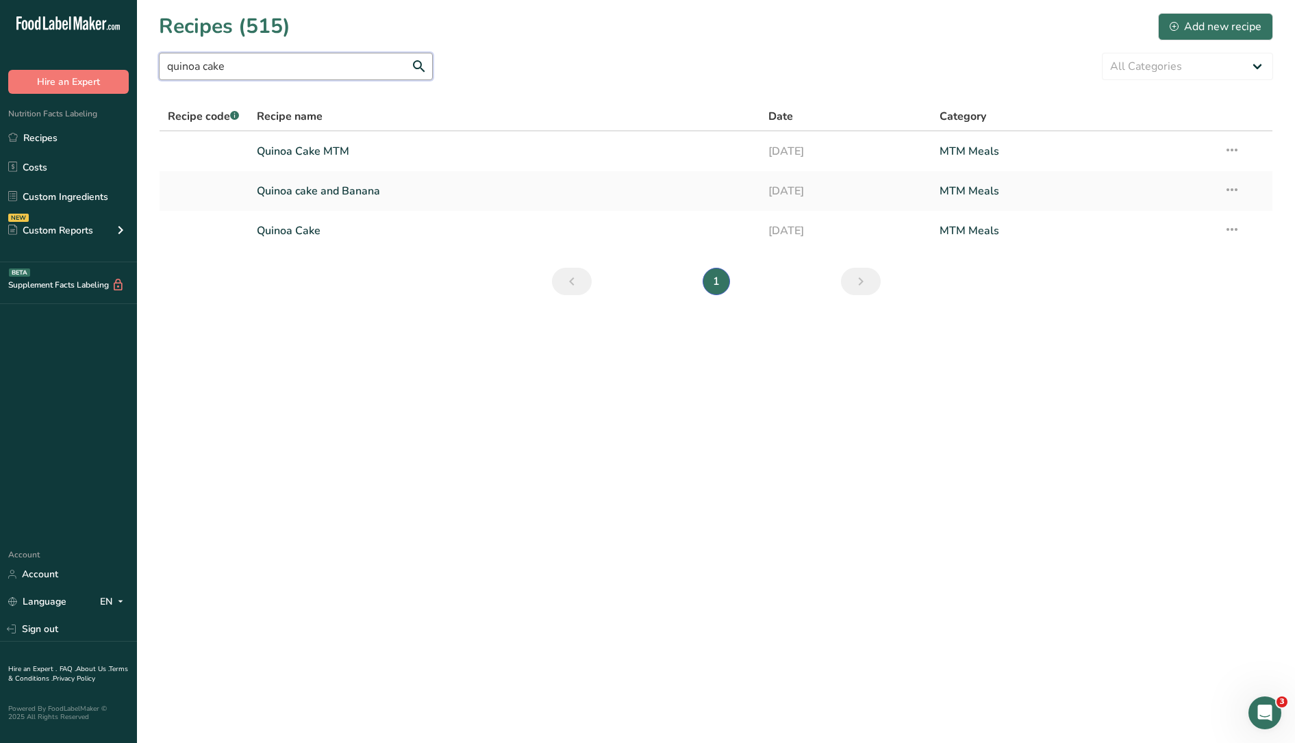
type input "quinoa cake"
click at [358, 190] on link "Quinoa cake and Banana" at bounding box center [505, 191] width 496 height 29
